Goal: Obtain resource: Download file/media

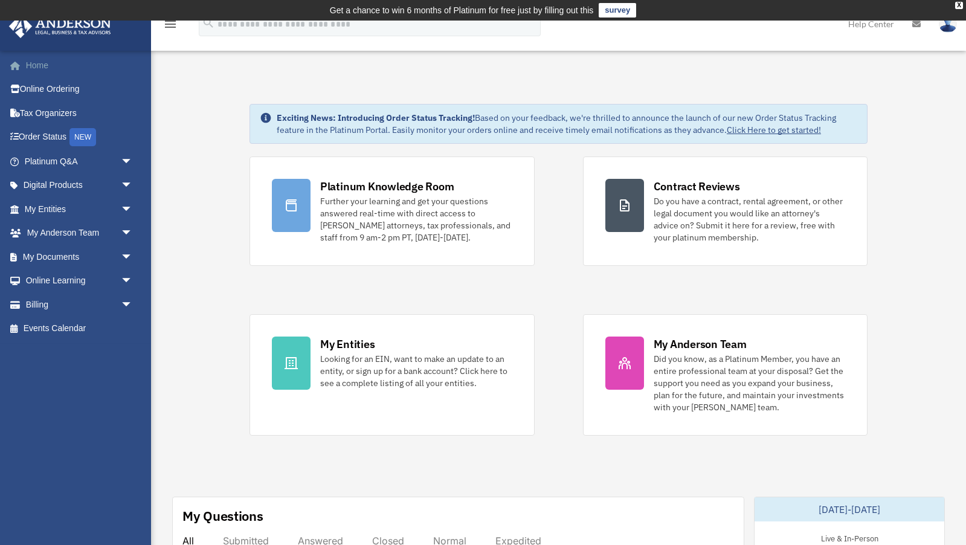
click at [43, 65] on link "Home" at bounding box center [79, 65] width 143 height 24
click at [74, 256] on link "My Documents arrow_drop_down" at bounding box center [79, 257] width 143 height 24
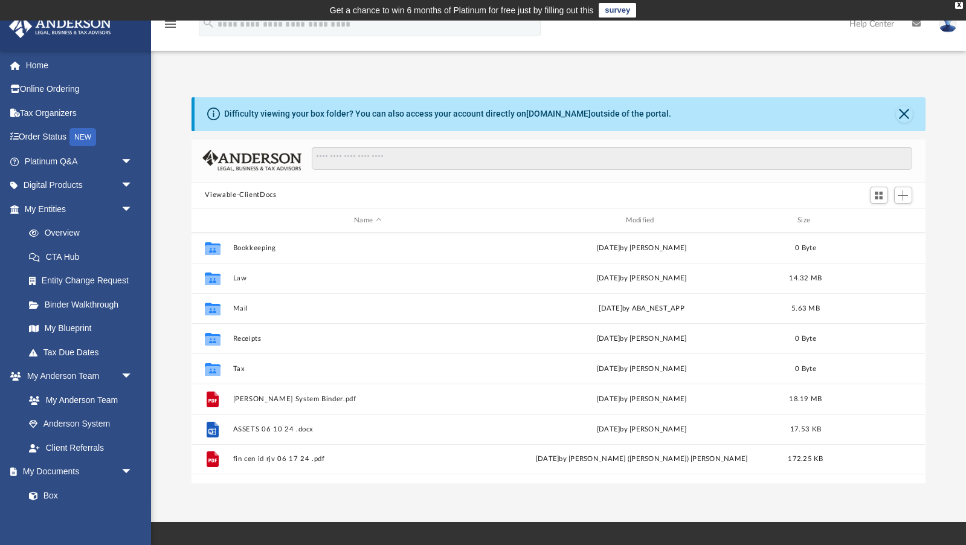
scroll to position [274, 734]
click at [45, 65] on link "Home" at bounding box center [79, 65] width 143 height 24
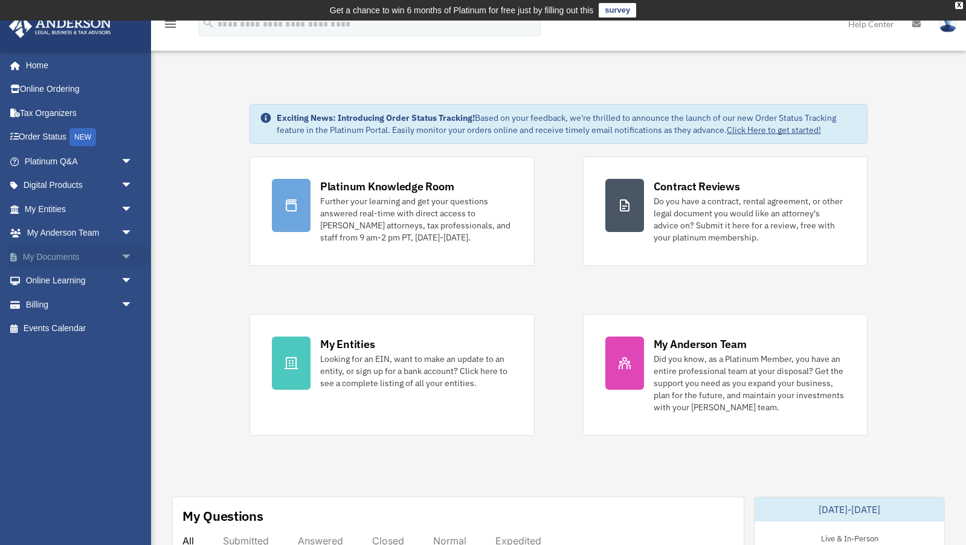
click at [52, 256] on link "My Documents arrow_drop_down" at bounding box center [79, 257] width 143 height 24
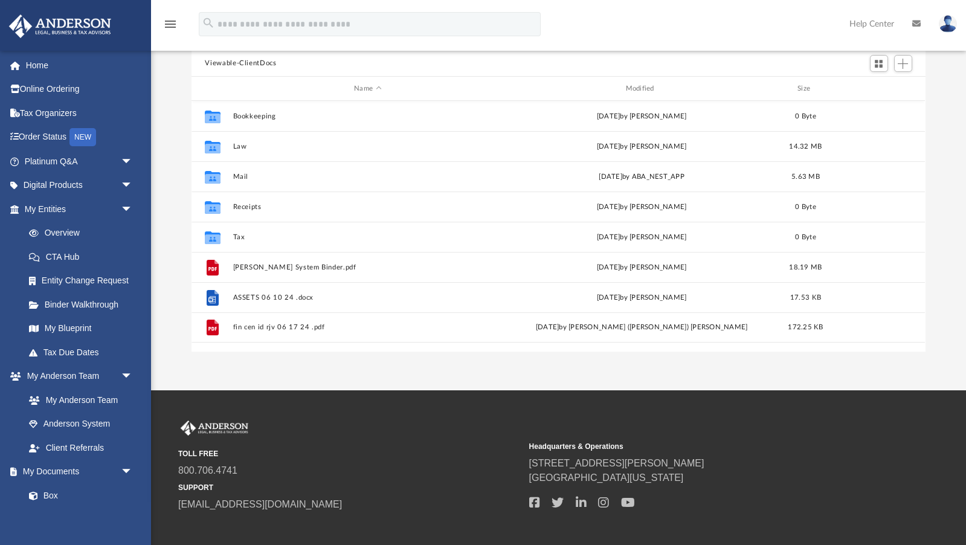
scroll to position [134, 0]
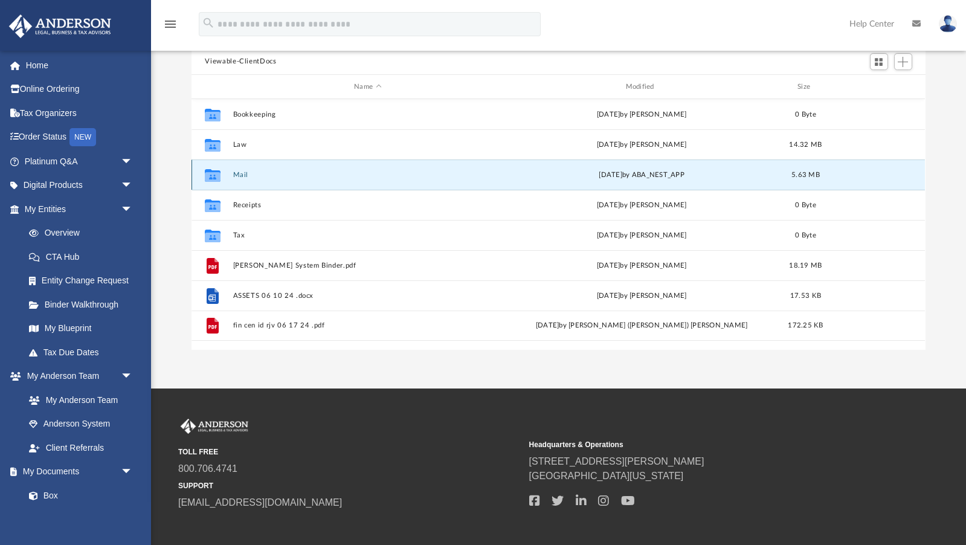
click at [247, 173] on button "Mail" at bounding box center [367, 175] width 269 height 8
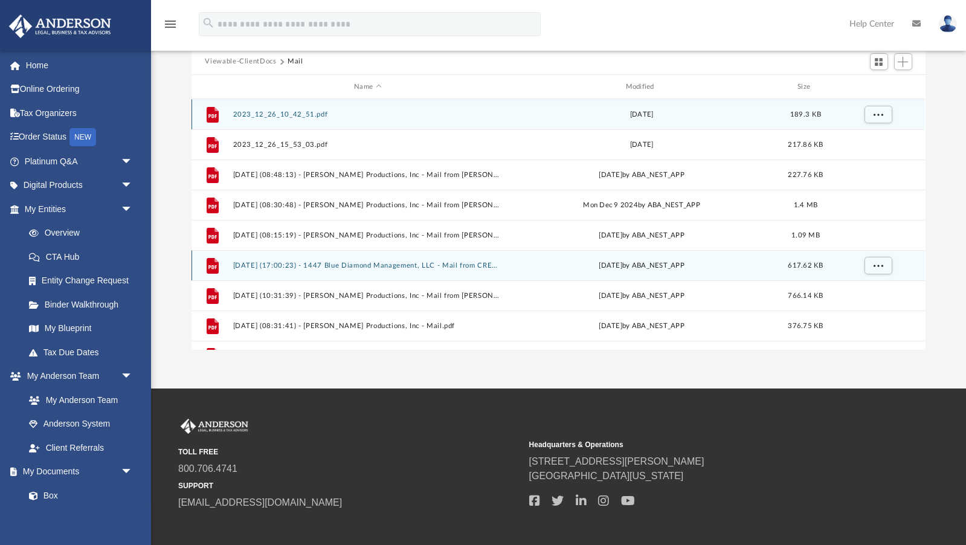
scroll to position [21, 0]
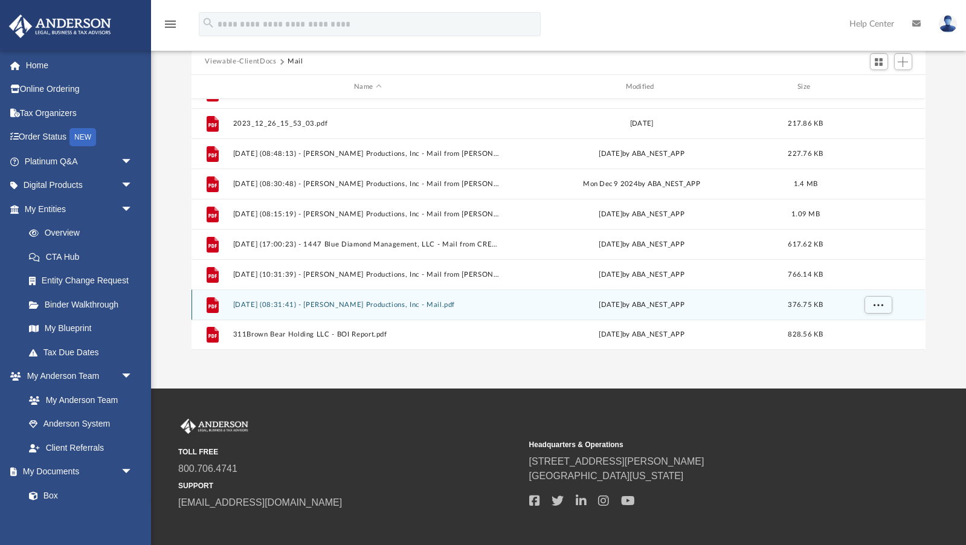
click at [319, 303] on button "2025.09.26 (08:31:41) - Bob Venter Productions, Inc - Mail.pdf" at bounding box center [367, 305] width 269 height 8
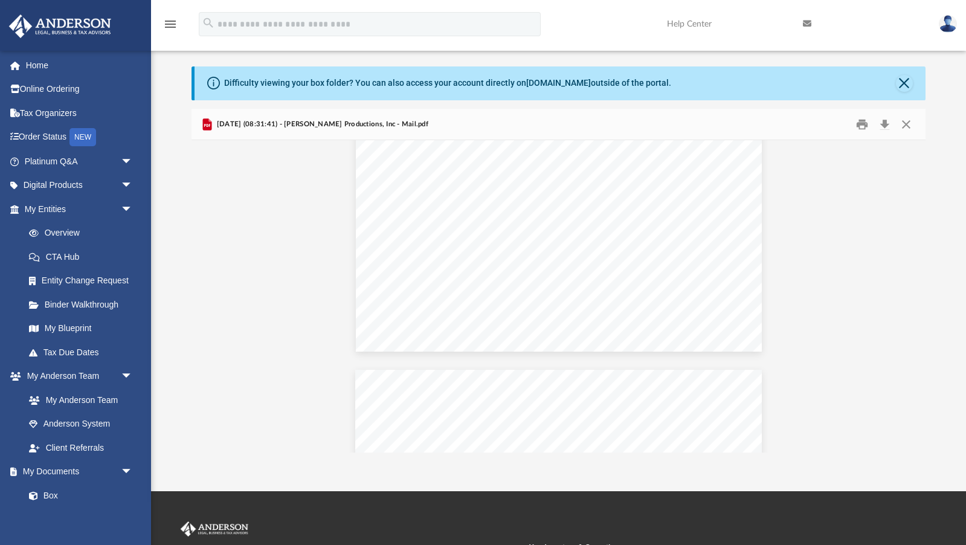
scroll to position [0, 0]
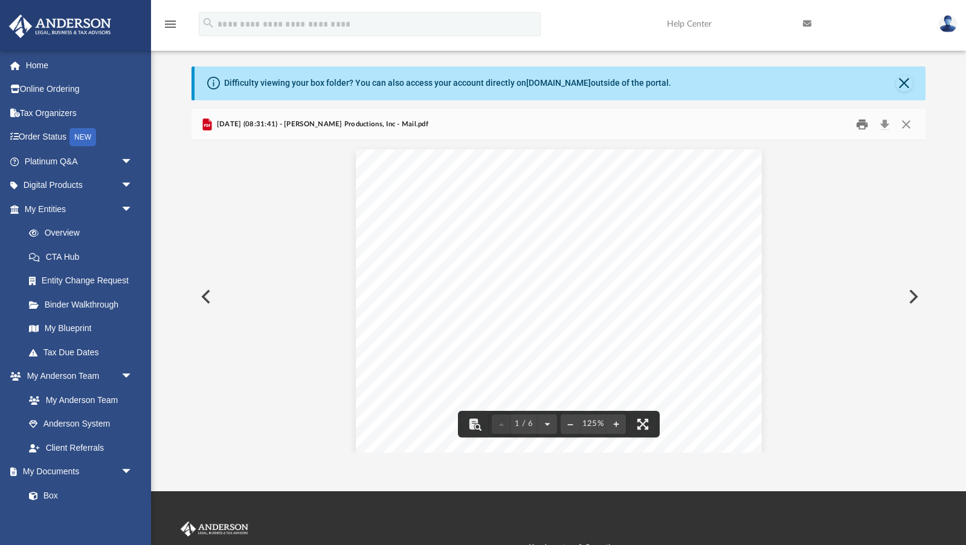
click at [862, 123] on button "Print" at bounding box center [862, 124] width 24 height 19
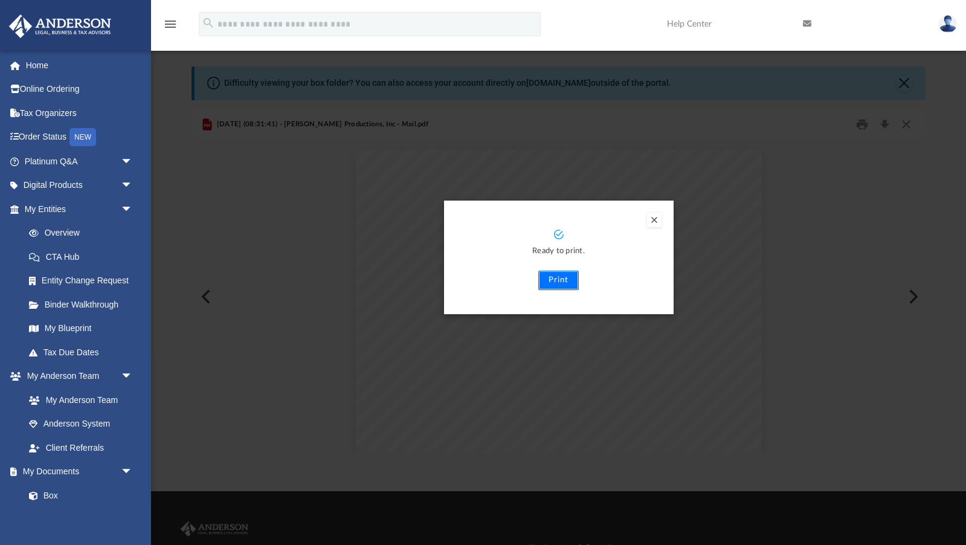
click at [556, 278] on button "Print" at bounding box center [558, 280] width 40 height 19
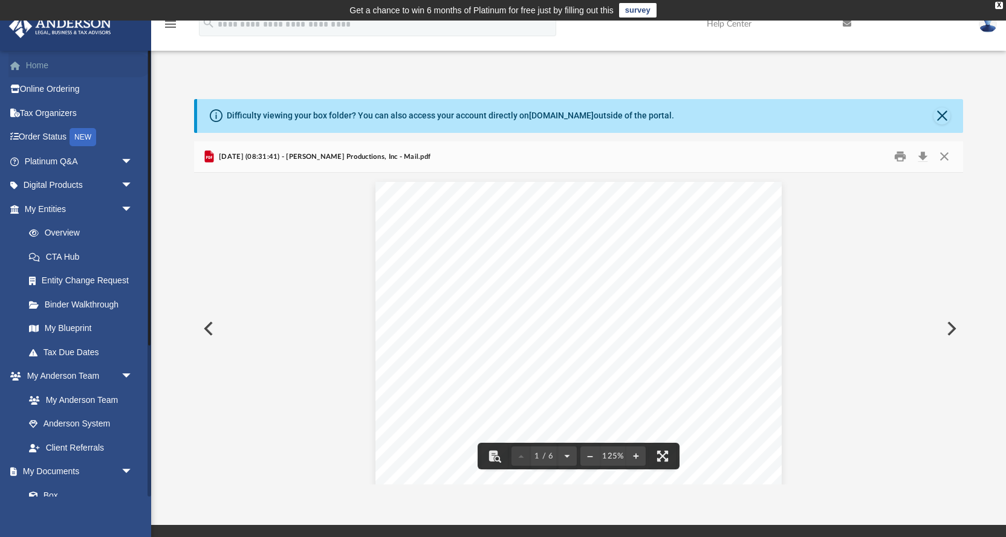
click at [35, 63] on link "Home" at bounding box center [79, 65] width 143 height 24
